Goal: Register for event/course

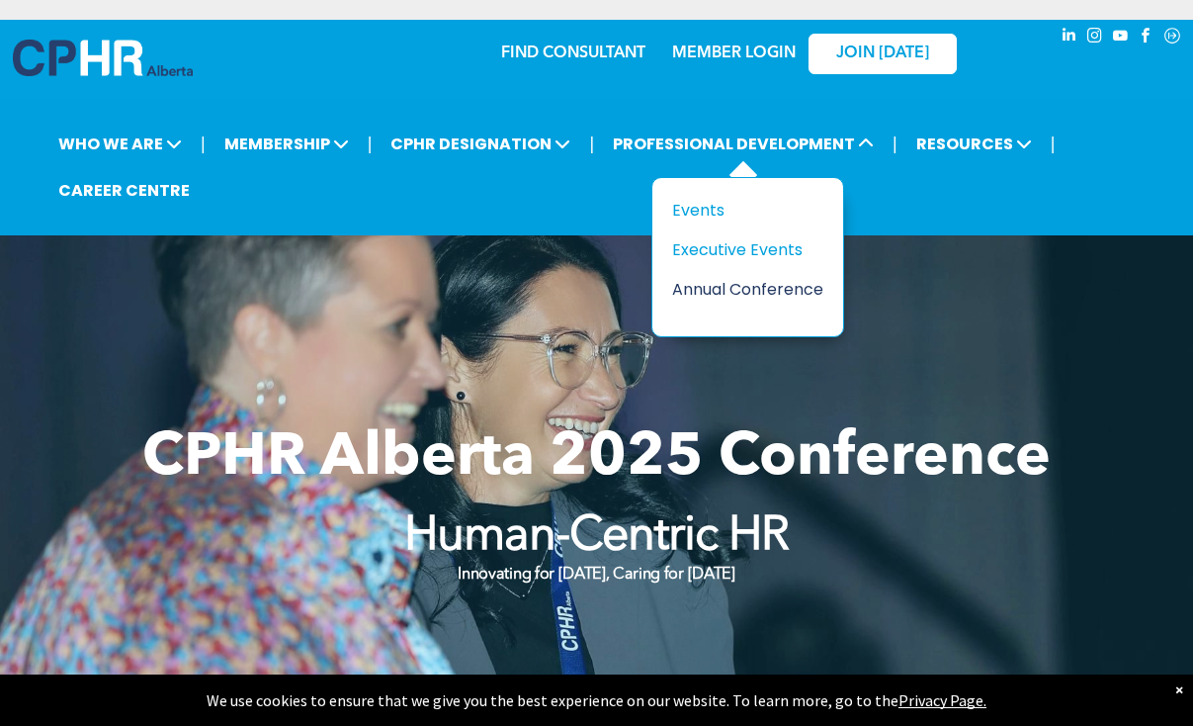
click at [732, 285] on div "Annual Conference" at bounding box center [740, 289] width 136 height 25
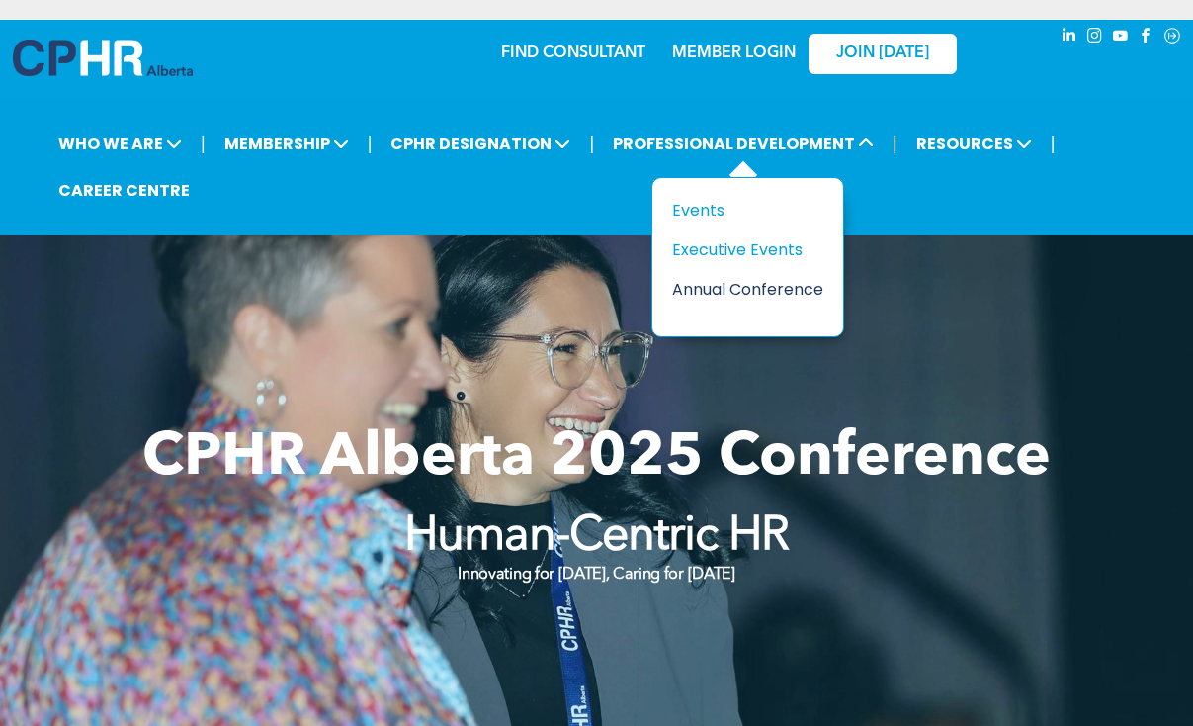
click at [774, 288] on div "Annual Conference" at bounding box center [740, 289] width 136 height 25
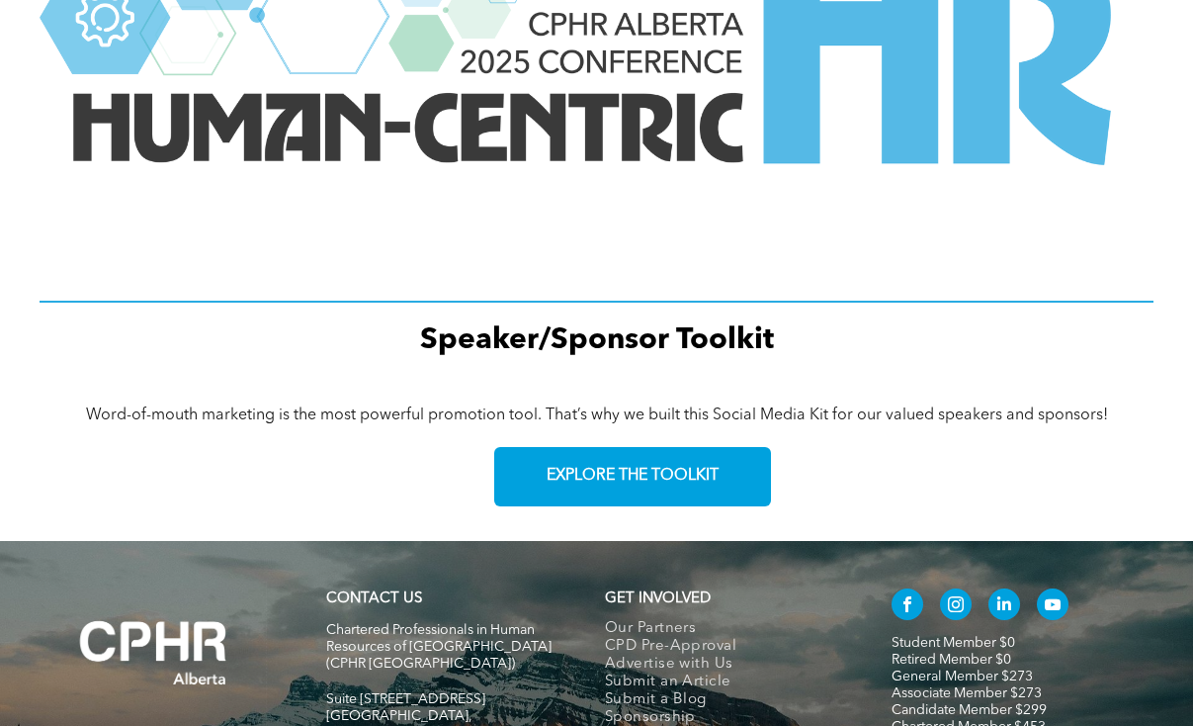
scroll to position [2792, 0]
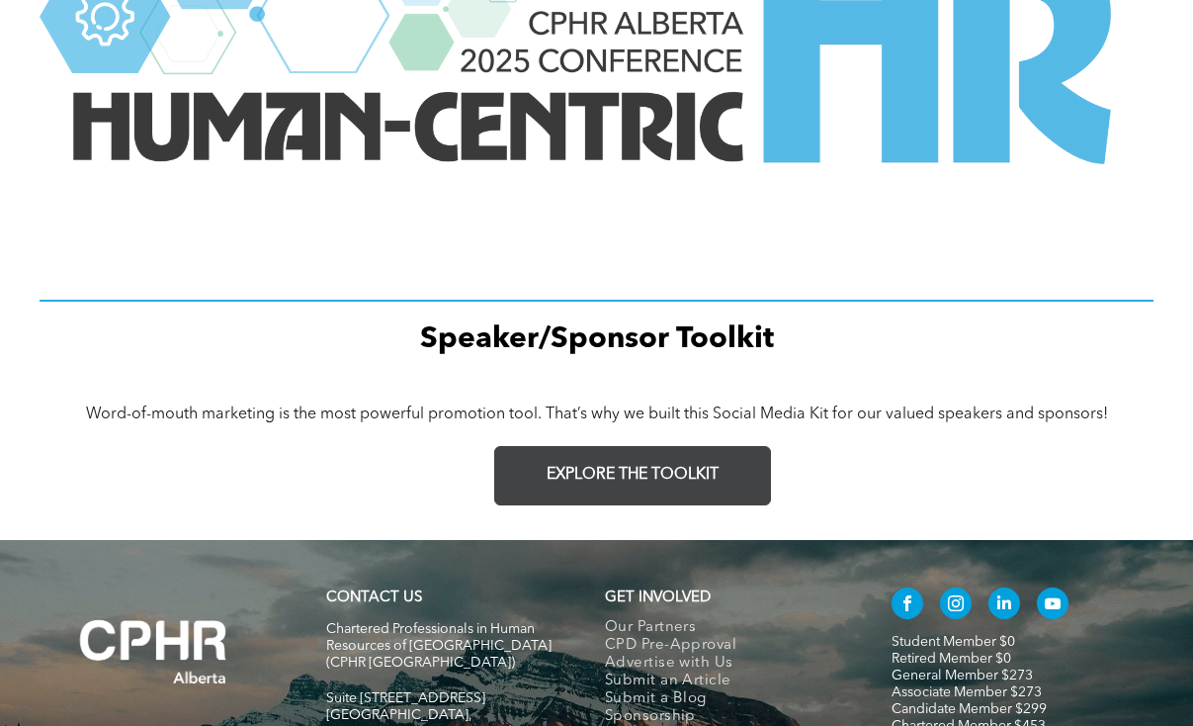
click at [710, 474] on span "EXPLORE THE TOOLKIT" at bounding box center [633, 475] width 172 height 19
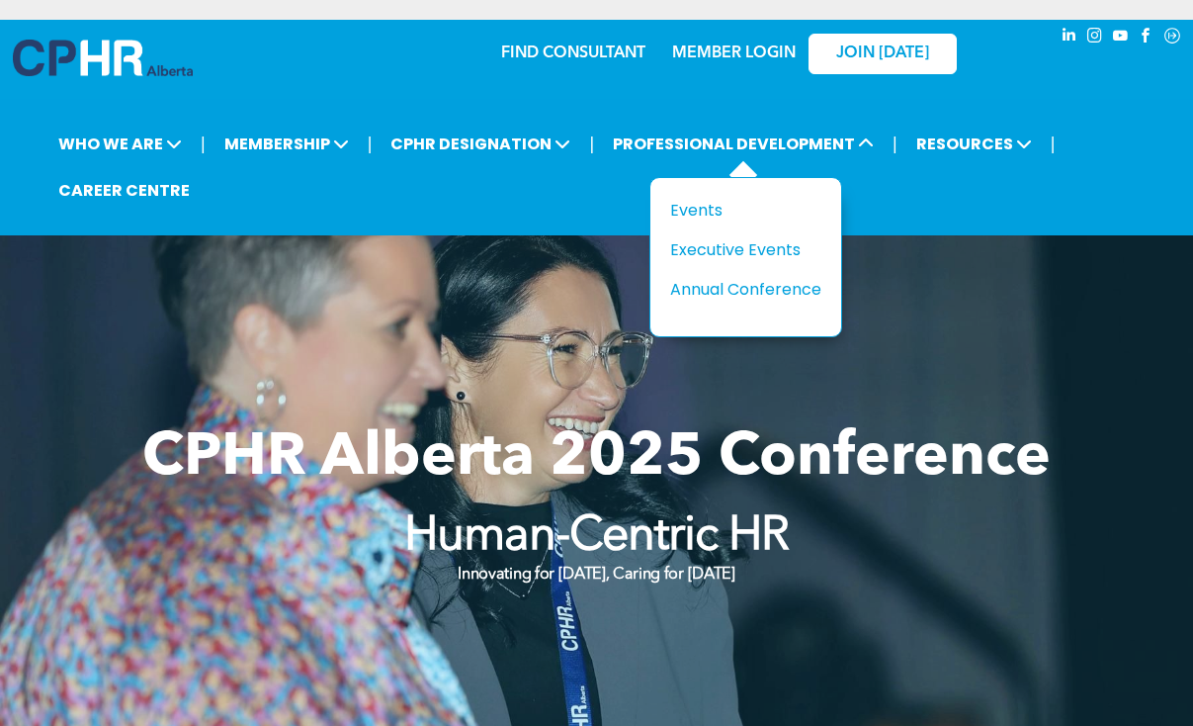
scroll to position [0, 0]
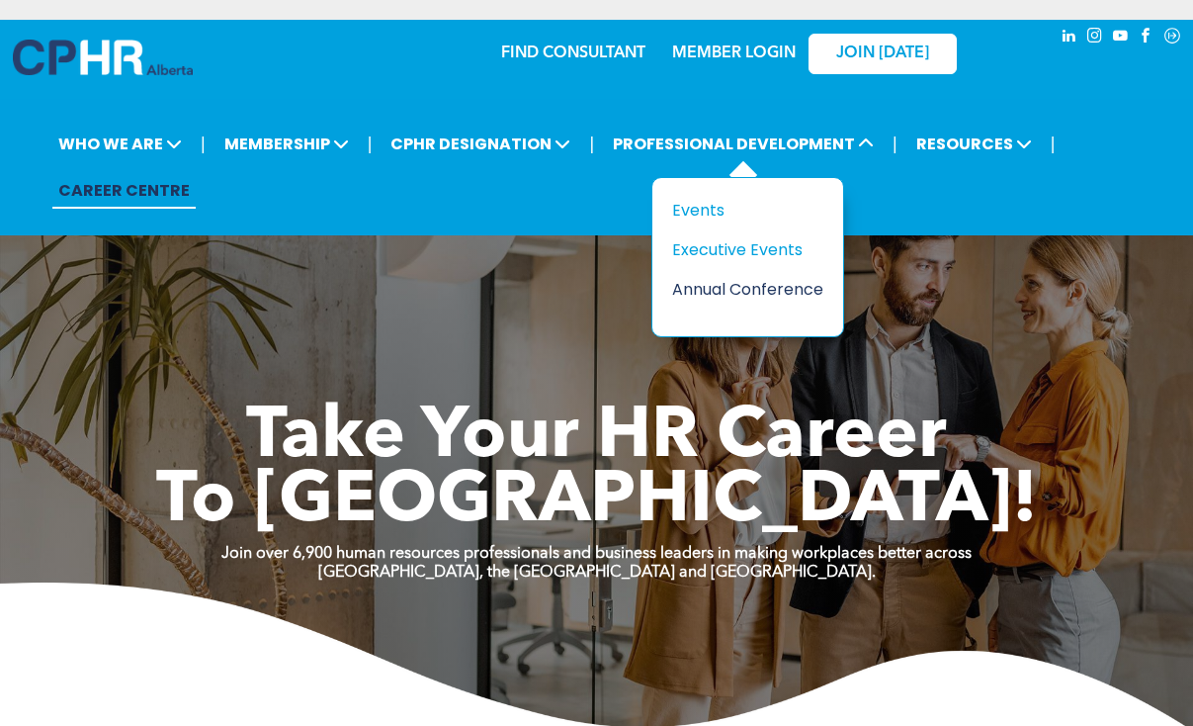
click at [714, 287] on div "Annual Conference" at bounding box center [740, 289] width 136 height 25
